Goal: Transaction & Acquisition: Purchase product/service

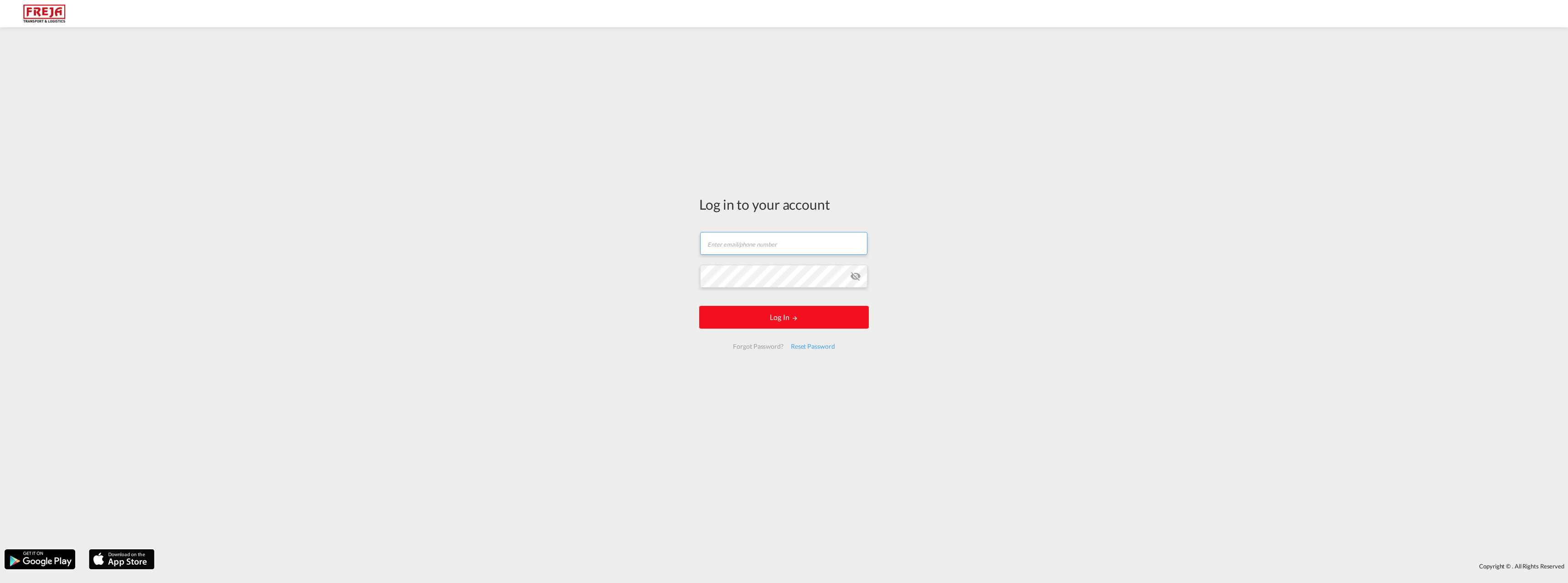
type input "[EMAIL_ADDRESS][DOMAIN_NAME]"
click at [772, 321] on button "Log In" at bounding box center [784, 316] width 170 height 23
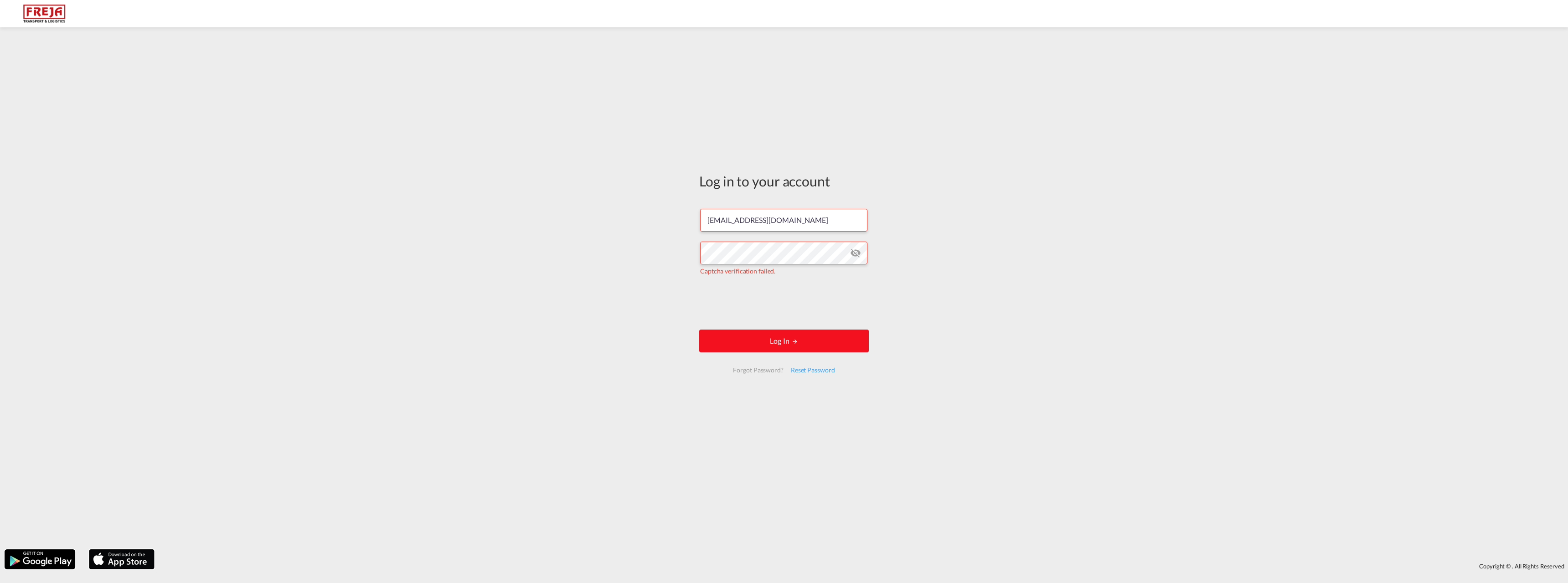
click at [759, 344] on button "Log In" at bounding box center [784, 340] width 170 height 23
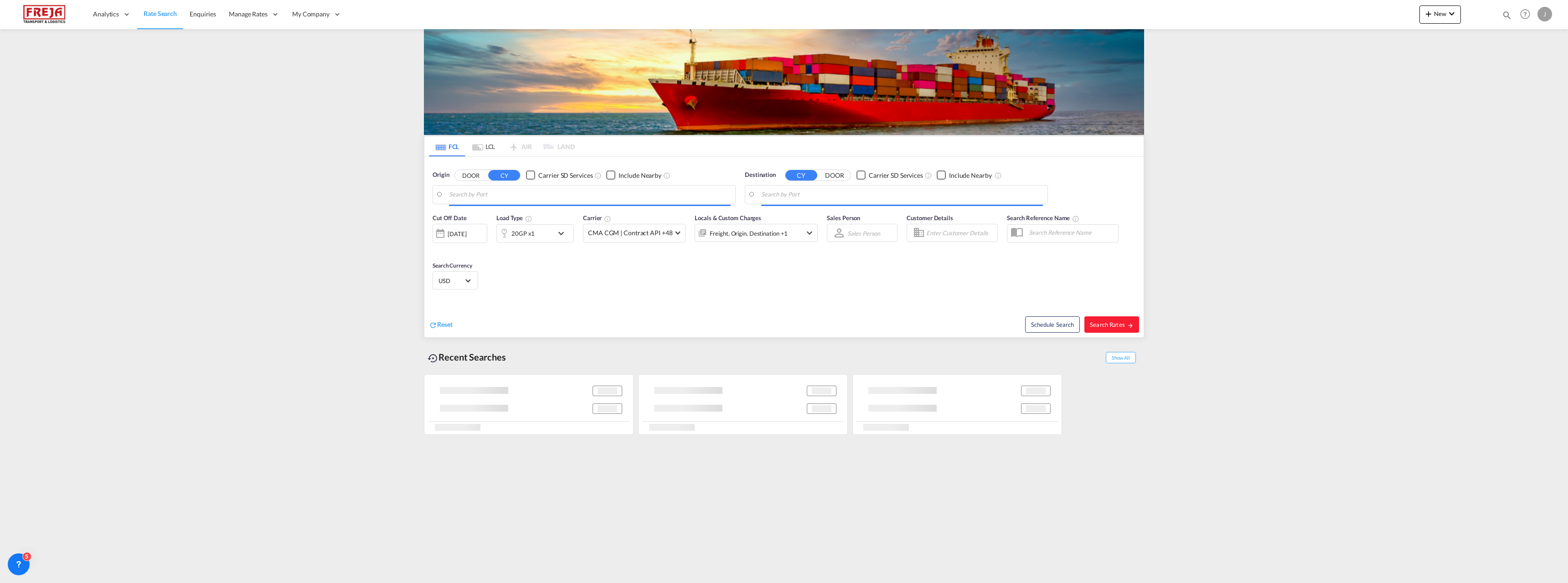
type input "Raumo (Rauma), [GEOGRAPHIC_DATA]"
type input "Changsha, [PERSON_NAME] (HN), CNCSH"
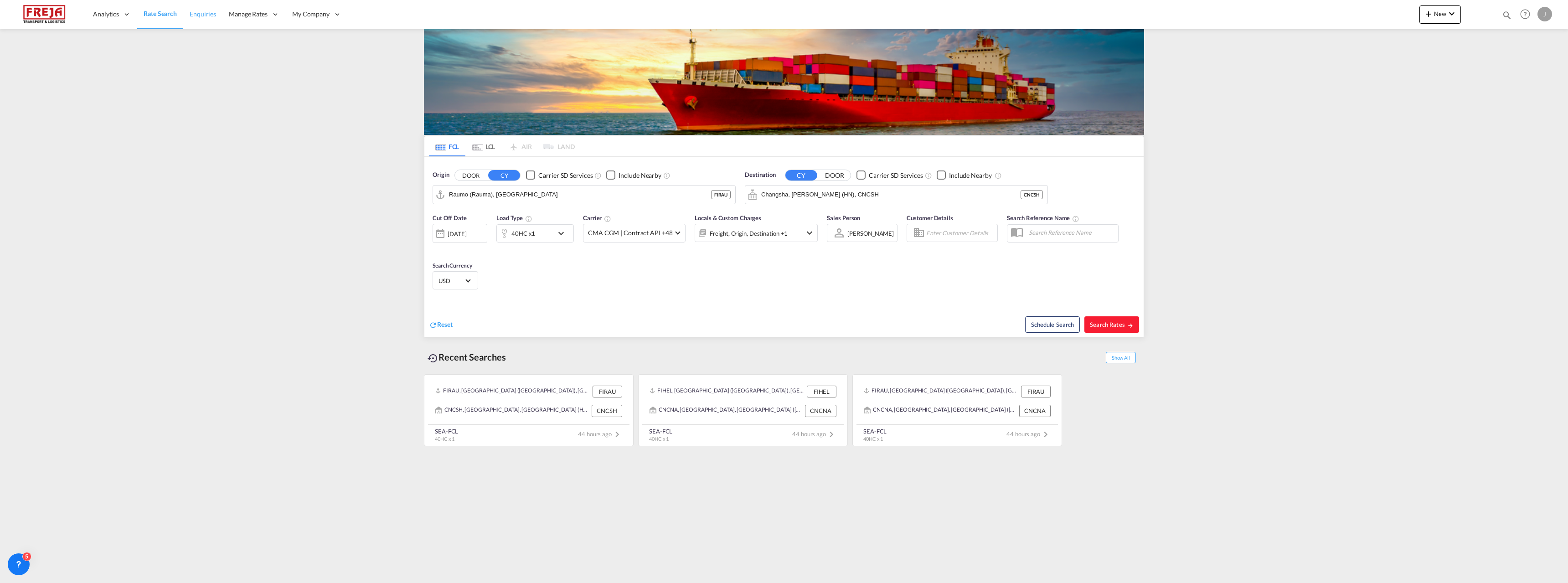
click at [198, 8] on link "Enquiries" at bounding box center [203, 14] width 39 height 30
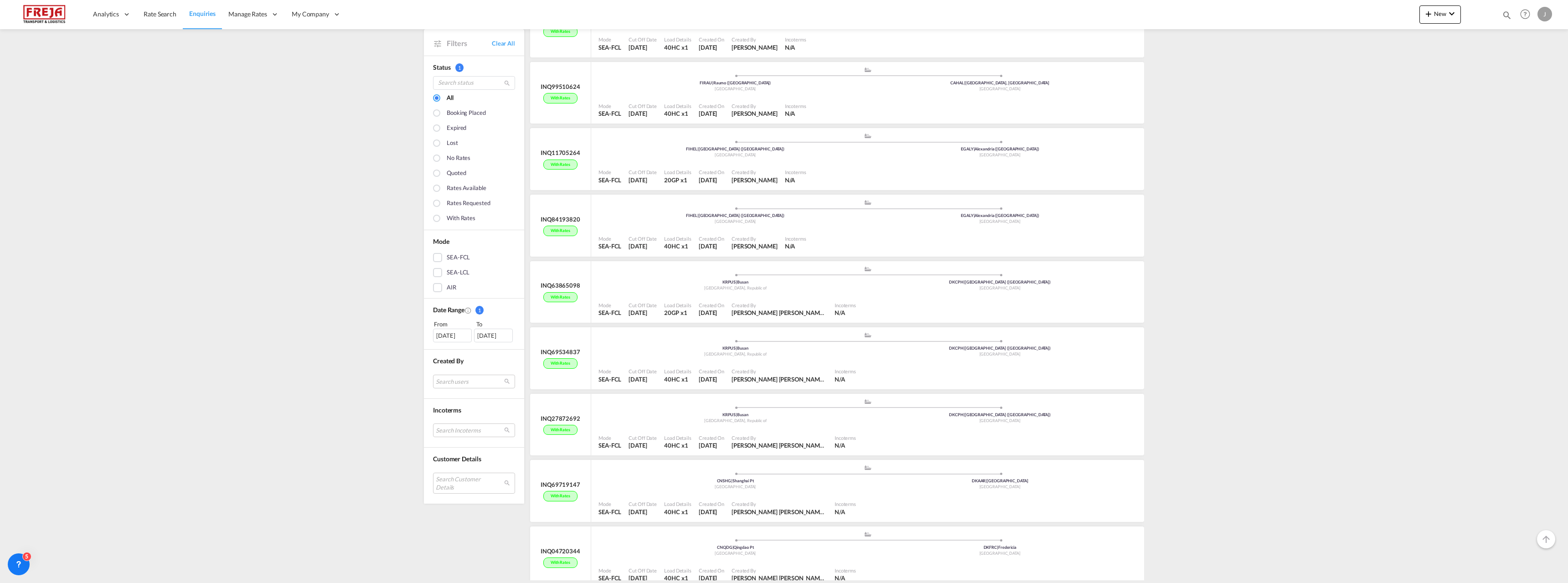
scroll to position [5848, 0]
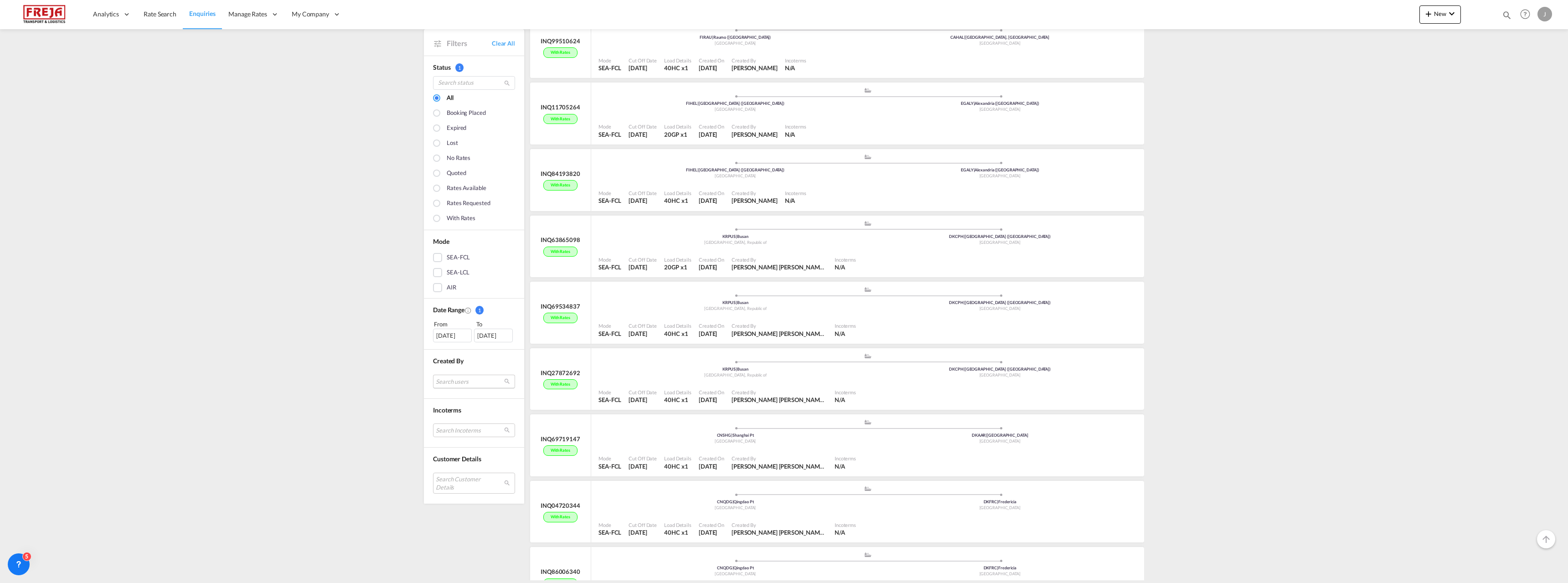
click at [445, 379] on md-select "Search users internal users internal_user [PERSON_NAME] [EMAIL_ADDRESS][DOMAIN_…" at bounding box center [474, 381] width 82 height 13
click at [446, 349] on div at bounding box center [470, 345] width 111 height 13
click at [446, 344] on input "search" at bounding box center [466, 345] width 98 height 8
type input "j"
click at [436, 273] on md-backdrop at bounding box center [784, 292] width 1568 height 583
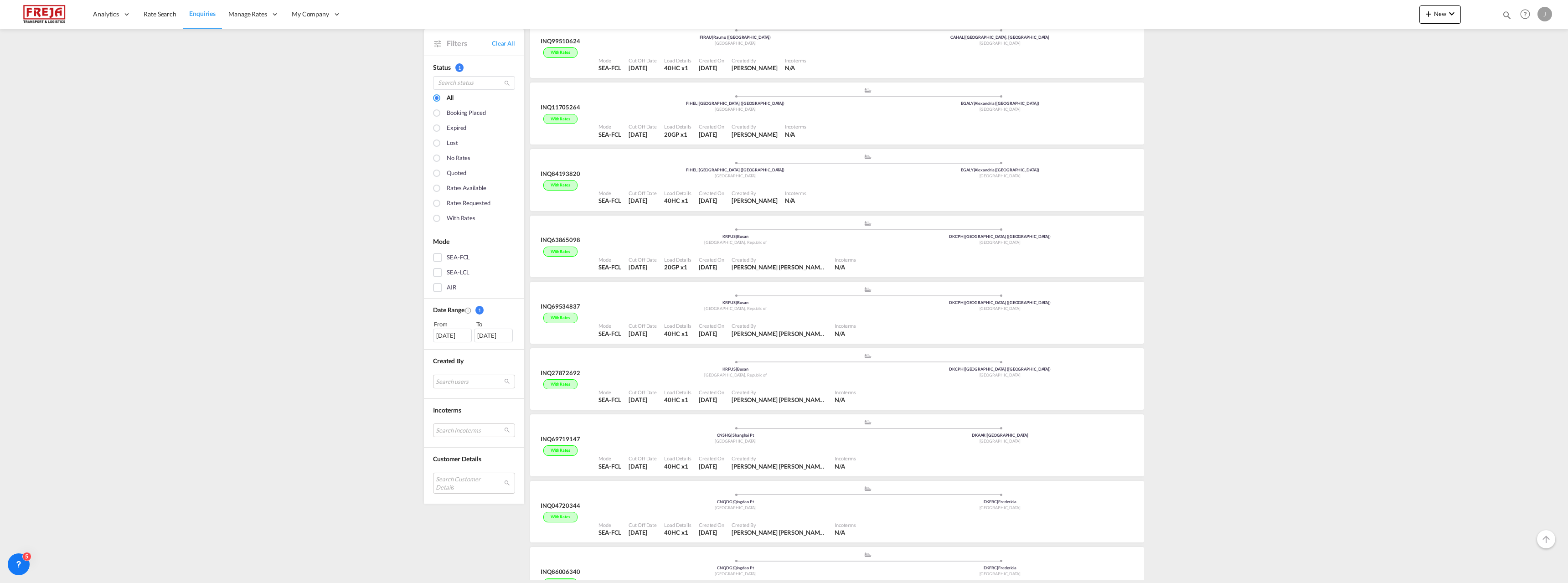
click at [435, 273] on div "SEA-LCL" at bounding box center [437, 272] width 9 height 9
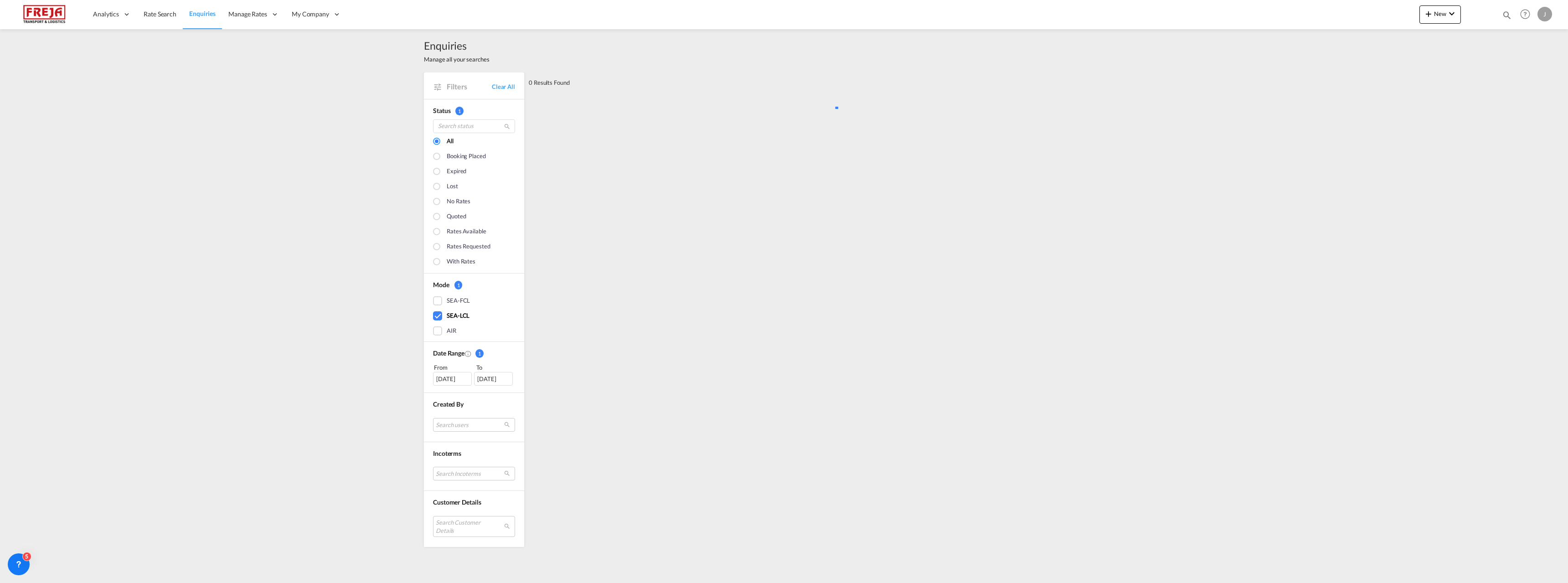
scroll to position [0, 0]
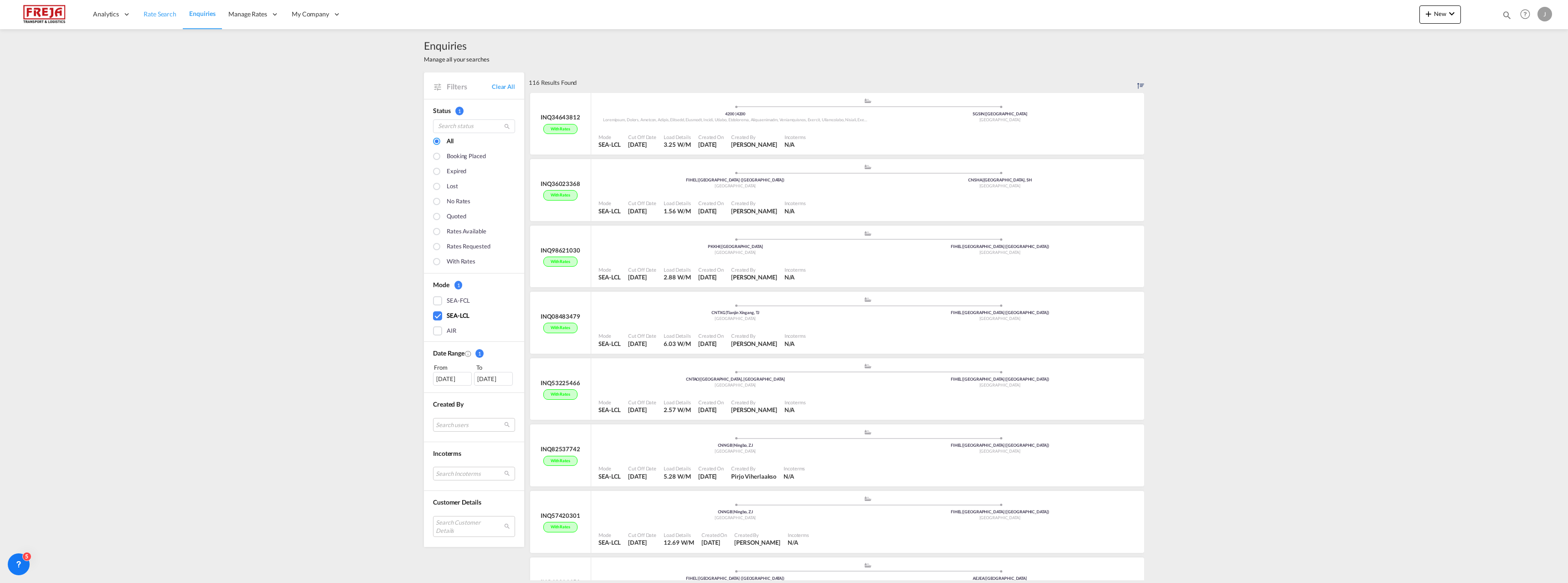
click at [172, 10] on span "Rate Search" at bounding box center [160, 14] width 33 height 9
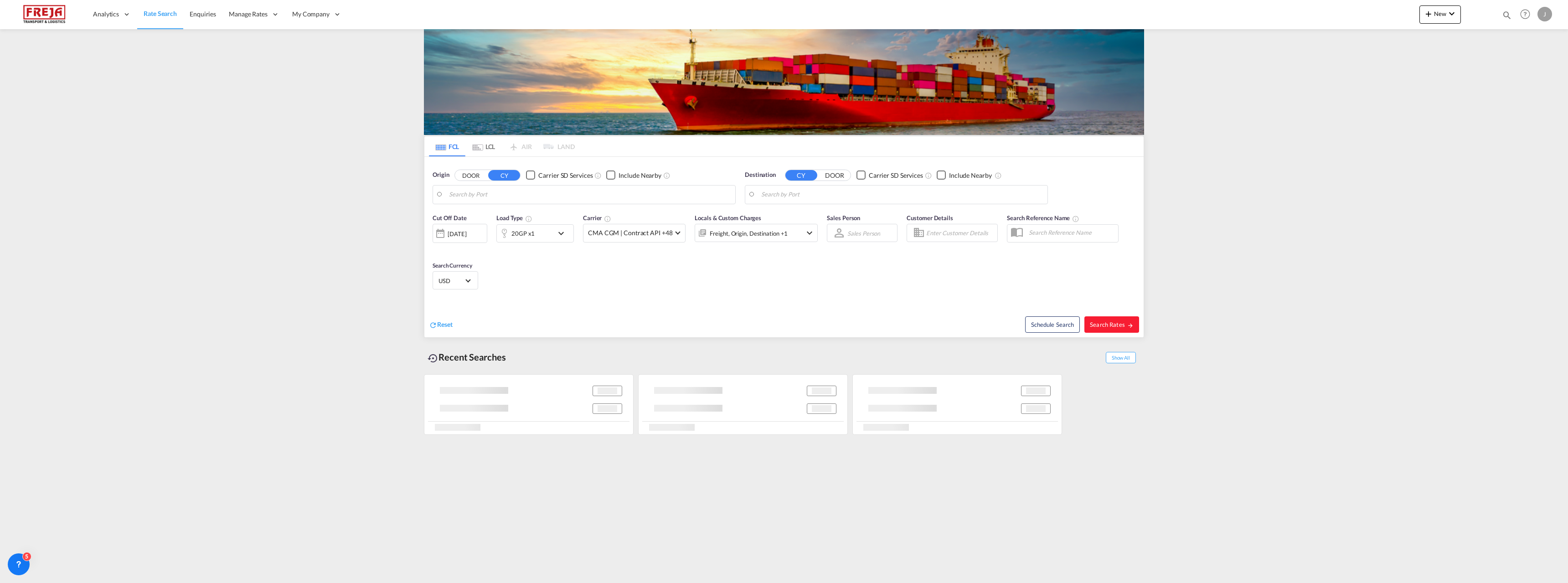
click at [485, 146] on md-tab-item "LCL" at bounding box center [484, 146] width 37 height 20
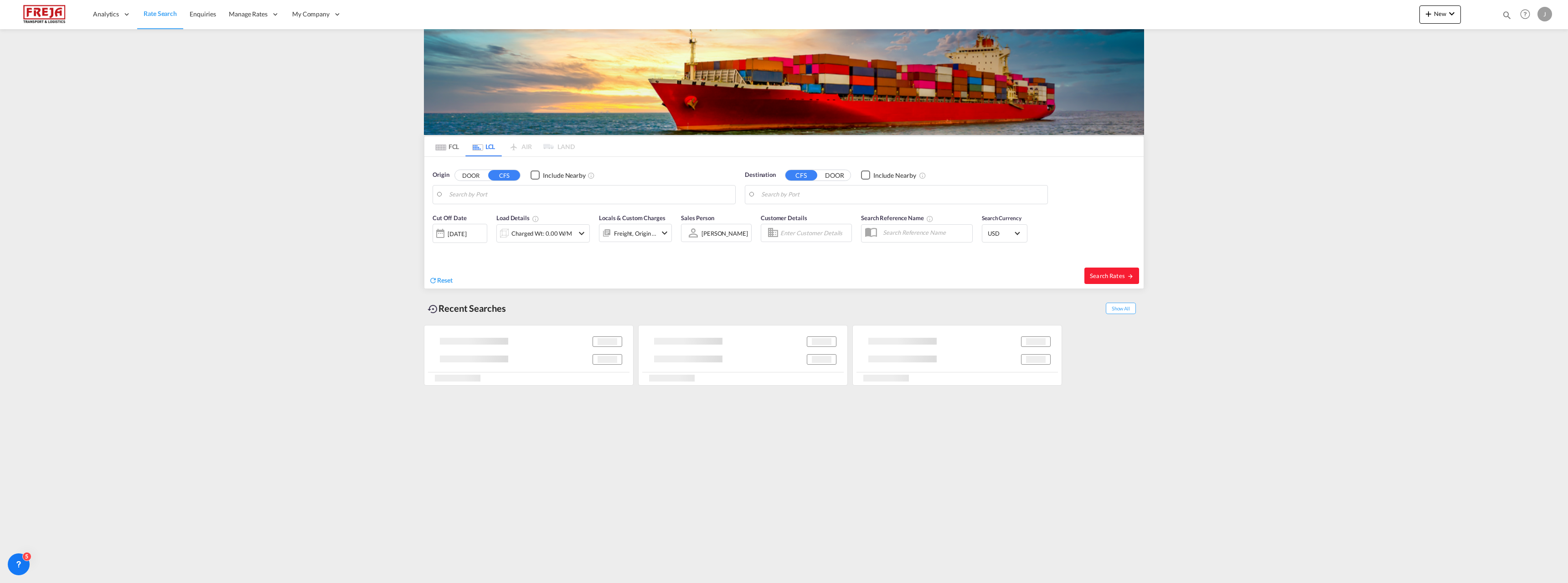
type input "[GEOGRAPHIC_DATA] ([GEOGRAPHIC_DATA]), [GEOGRAPHIC_DATA]"
click at [485, 200] on input "[GEOGRAPHIC_DATA] ([GEOGRAPHIC_DATA]), [GEOGRAPHIC_DATA]" at bounding box center [590, 195] width 282 height 13
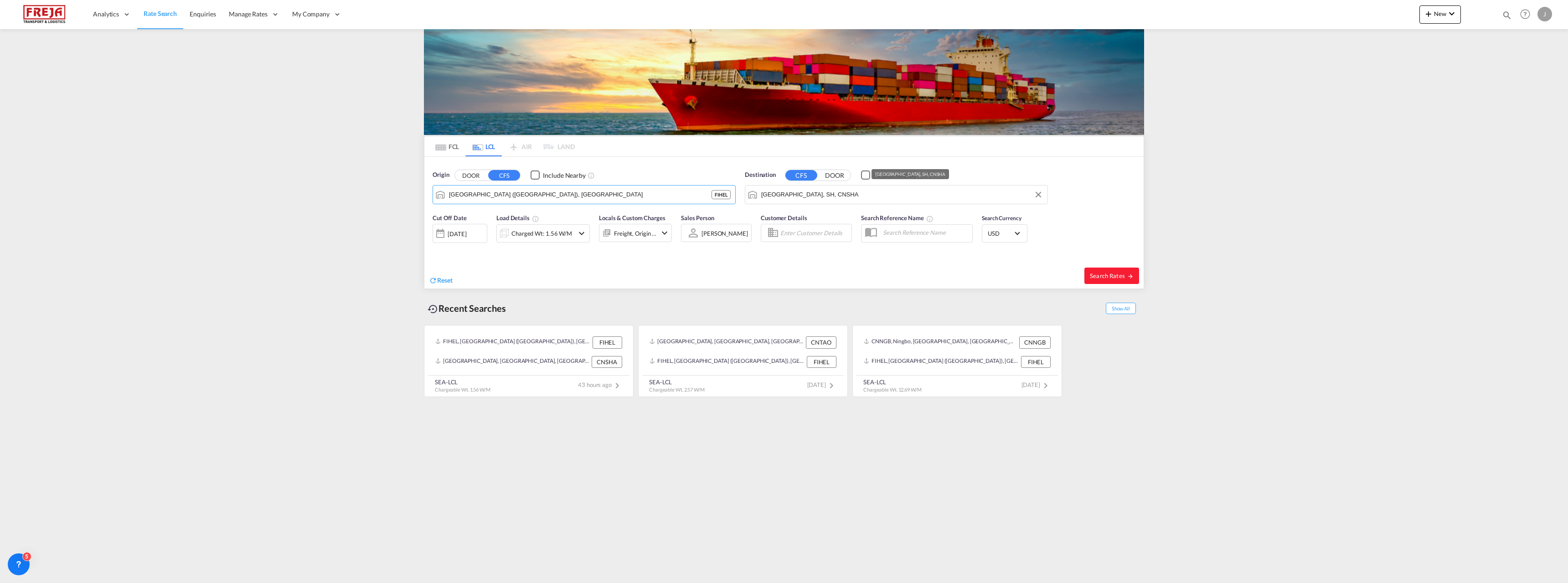
click at [828, 200] on input "[GEOGRAPHIC_DATA], SH, CNSHA" at bounding box center [902, 195] width 282 height 13
click at [811, 247] on div "[GEOGRAPHIC_DATA] [GEOGRAPHIC_DATA] AUSYD" at bounding box center [831, 260] width 173 height 27
type input "[GEOGRAPHIC_DATA], AUSYD"
click at [566, 236] on div "Charged Wt: 1.56 W/M" at bounding box center [542, 233] width 61 height 13
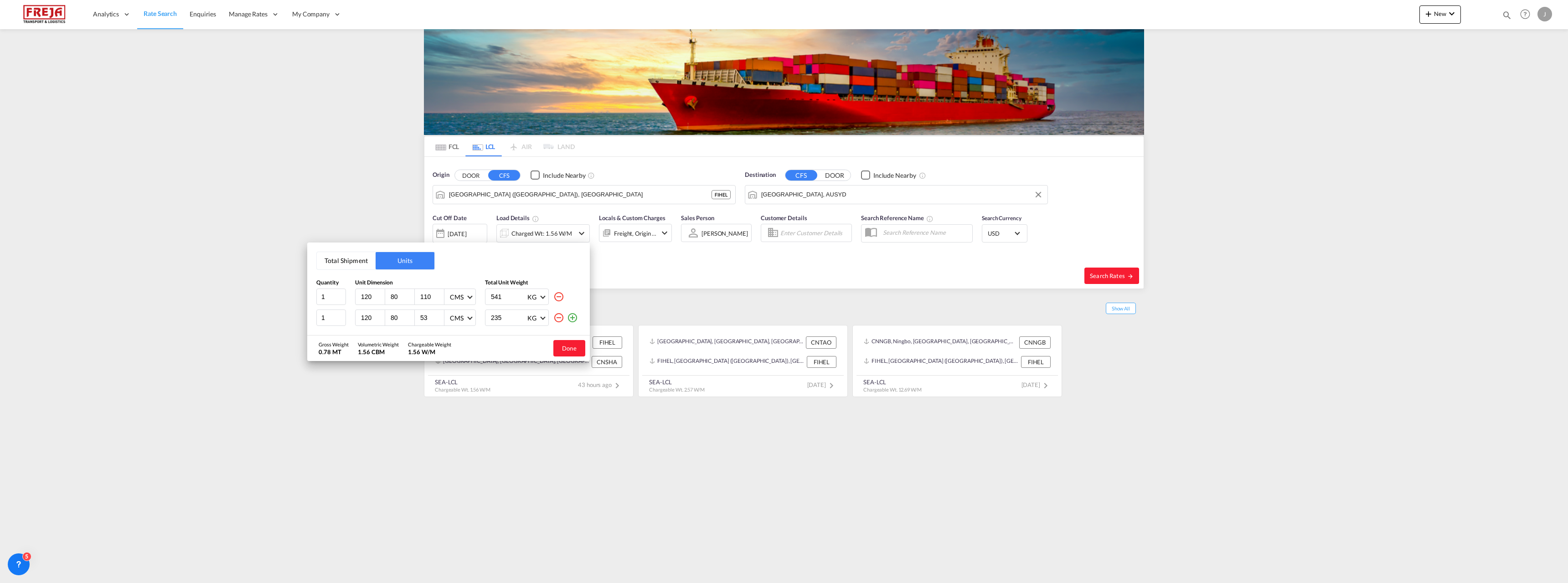
click at [560, 318] on md-icon "icon-minus-circle-outline" at bounding box center [559, 318] width 11 height 11
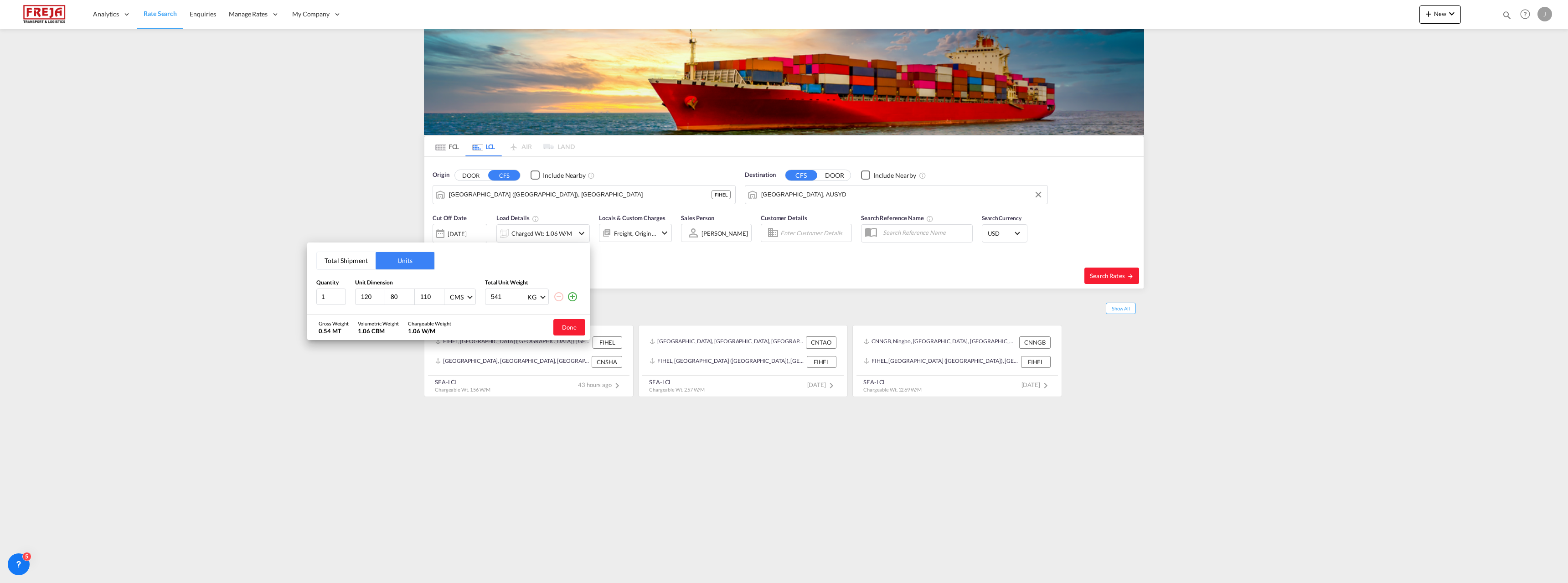
click at [396, 259] on button "Units" at bounding box center [405, 260] width 59 height 17
click at [350, 257] on button "Total Shipment" at bounding box center [346, 260] width 59 height 17
click at [375, 299] on input "12.69" at bounding box center [379, 297] width 37 height 15
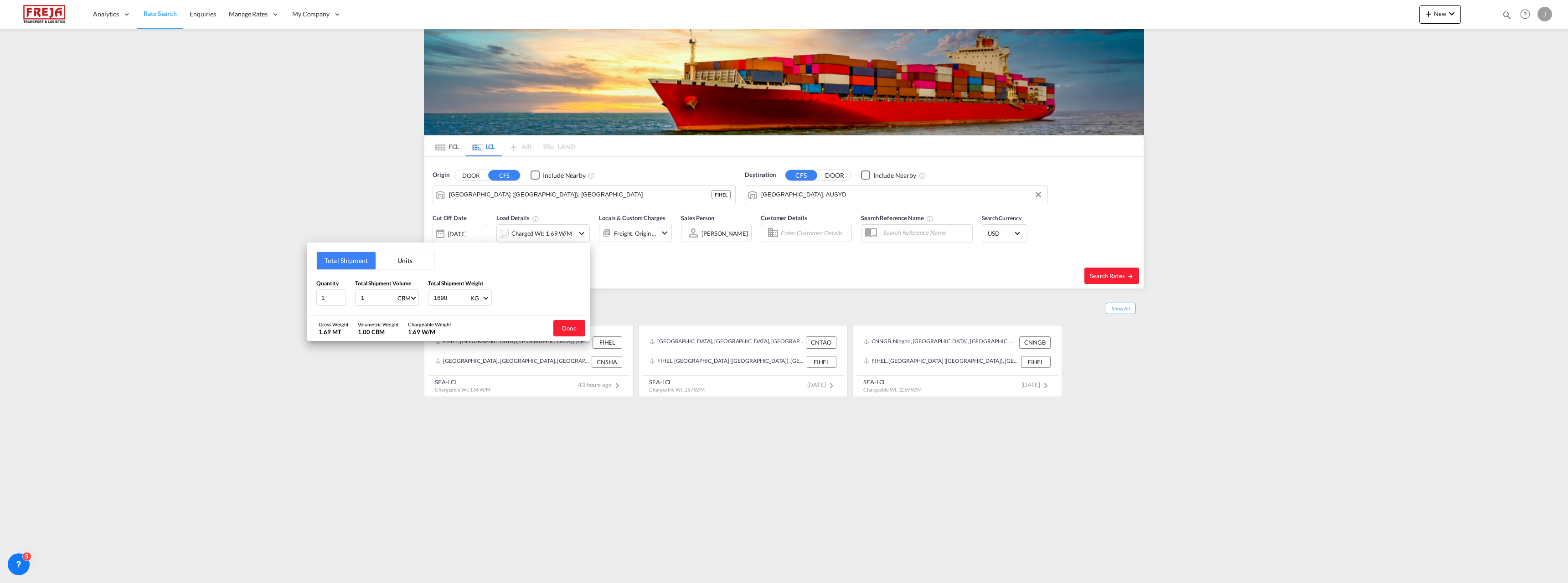
type input "1"
click at [440, 298] on input "1690" at bounding box center [451, 297] width 37 height 15
type input "1000"
click at [560, 326] on button "Done" at bounding box center [569, 328] width 32 height 16
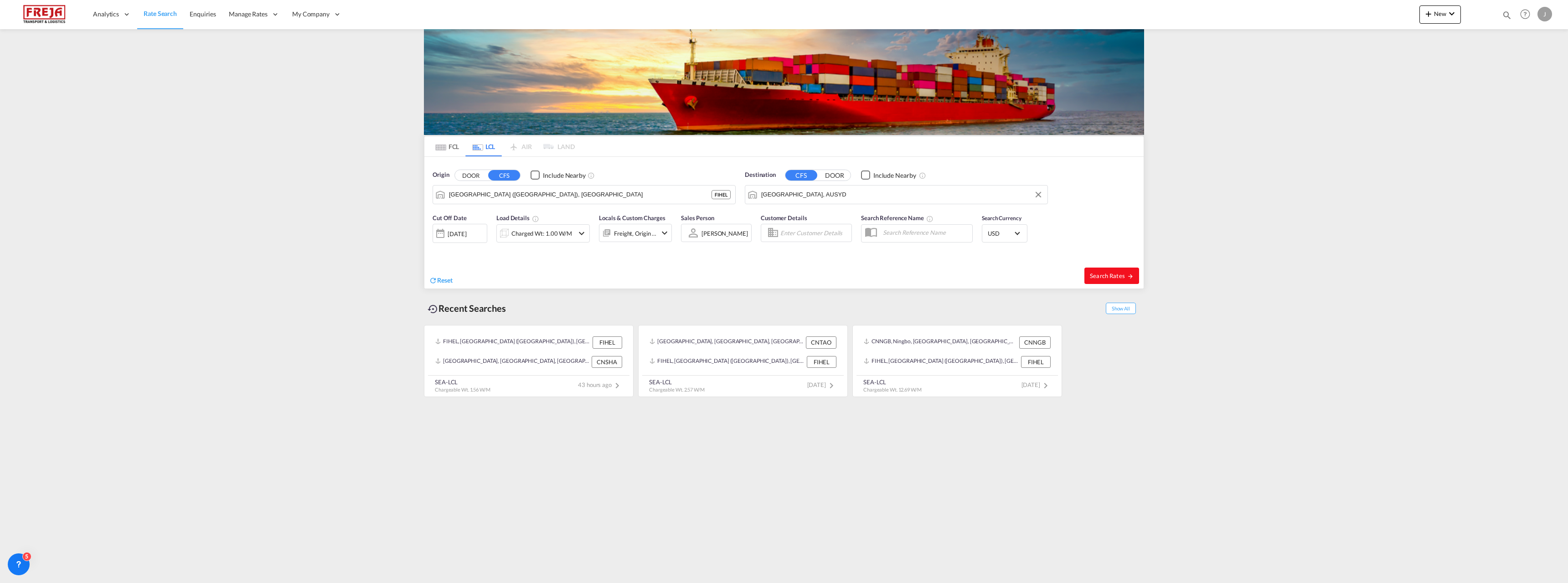
click at [1097, 273] on span "Search Rates" at bounding box center [1111, 276] width 44 height 7
type input "FIHEL to AUSYD / [DATE]"
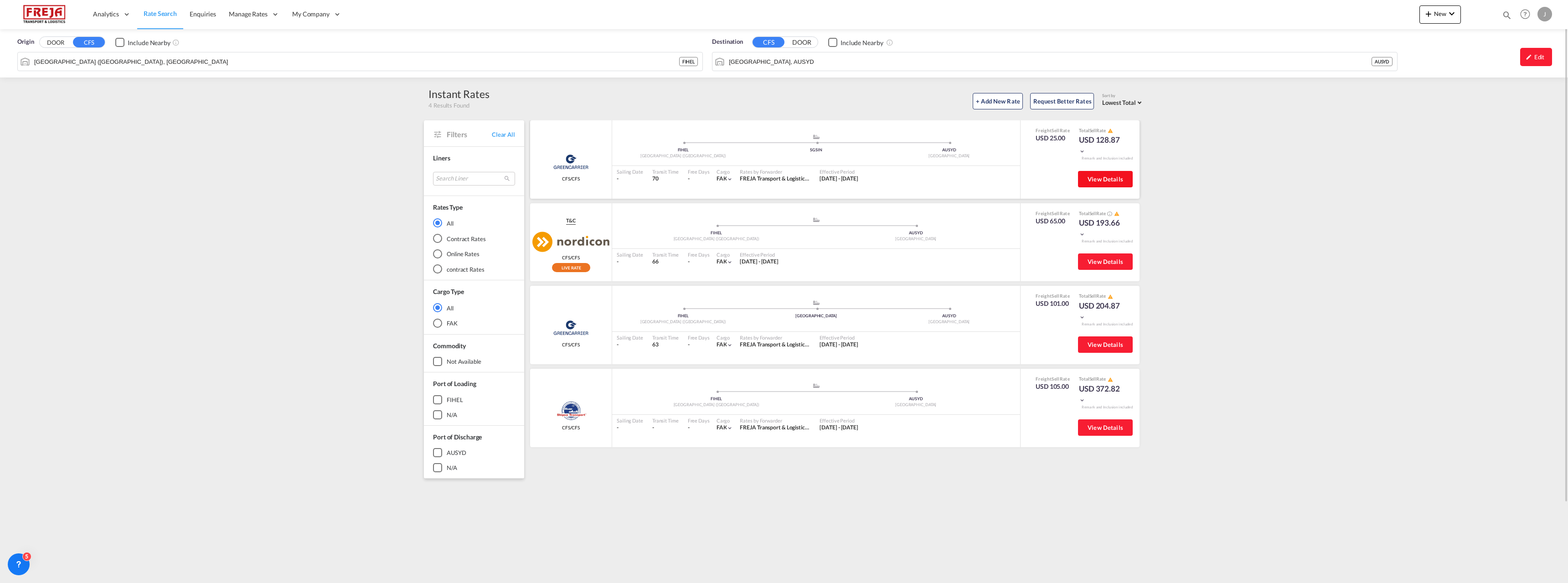
click at [1099, 181] on span "View Details" at bounding box center [1105, 179] width 35 height 7
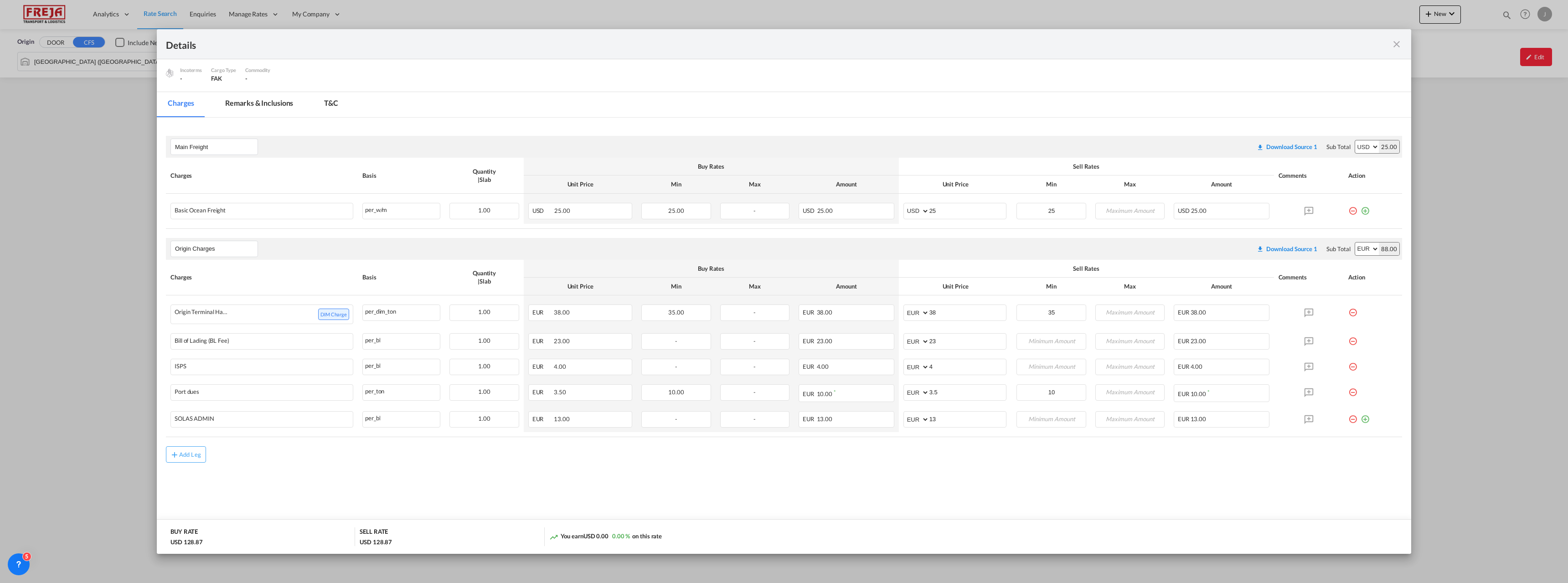
scroll to position [101, 0]
